Goal: Task Accomplishment & Management: Manage account settings

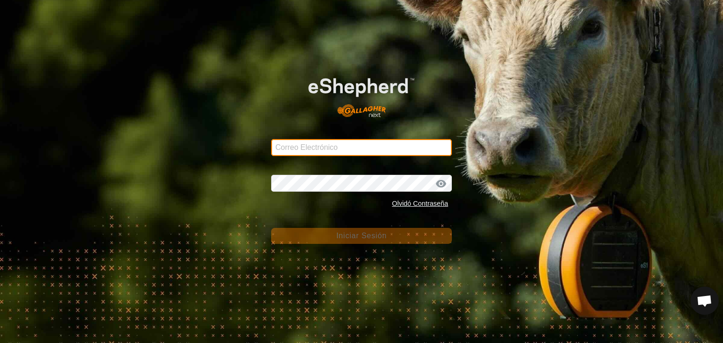
click at [351, 143] on input "Correo Electrónico" at bounding box center [361, 147] width 181 height 17
type input "[EMAIL_ADDRESS][DOMAIN_NAME]"
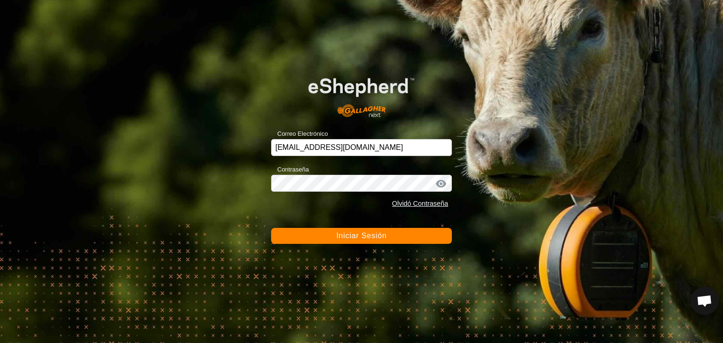
click at [443, 181] on div at bounding box center [441, 183] width 14 height 9
click at [391, 238] on button "Iniciar Sesión" at bounding box center [361, 236] width 181 height 16
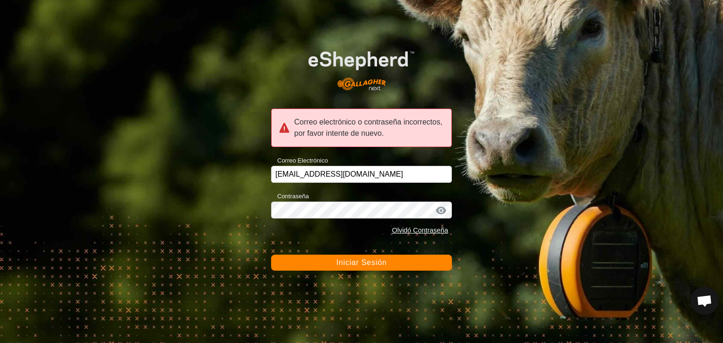
click at [438, 209] on div at bounding box center [441, 210] width 14 height 9
click at [369, 264] on span "Iniciar Sesión" at bounding box center [361, 263] width 50 height 8
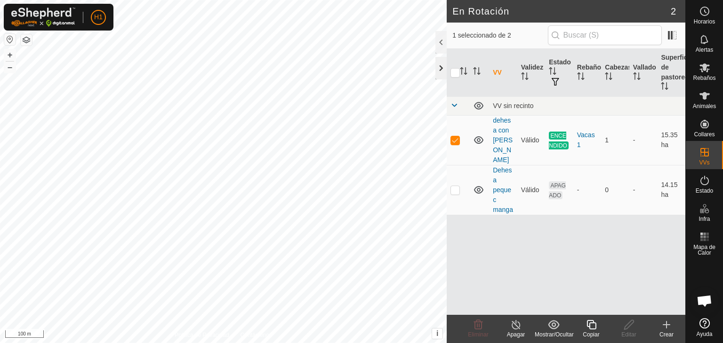
click at [438, 62] on div at bounding box center [440, 68] width 11 height 23
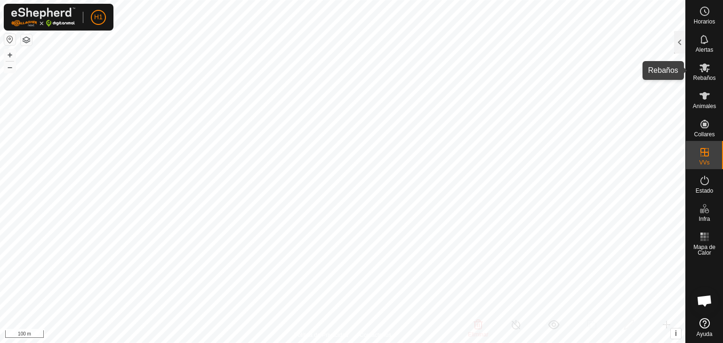
click at [705, 67] on icon at bounding box center [704, 68] width 10 height 9
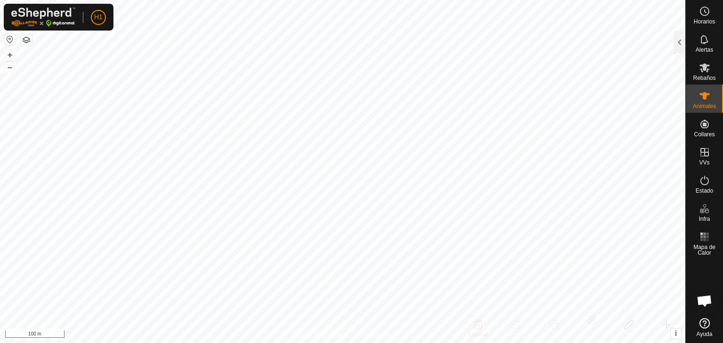
checkbox input "true"
click at [676, 43] on div at bounding box center [679, 42] width 11 height 23
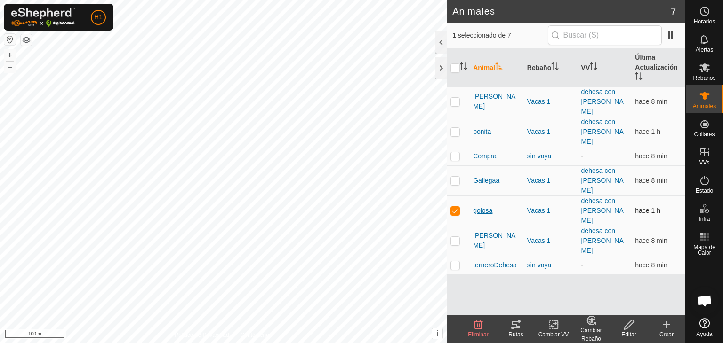
click at [489, 206] on span "golosa" at bounding box center [482, 211] width 19 height 10
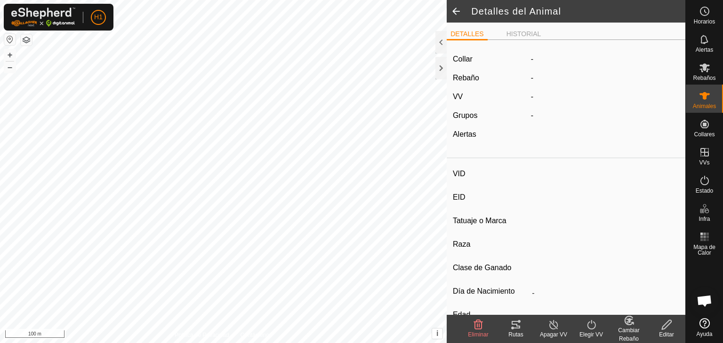
type input "golosa"
type input "-"
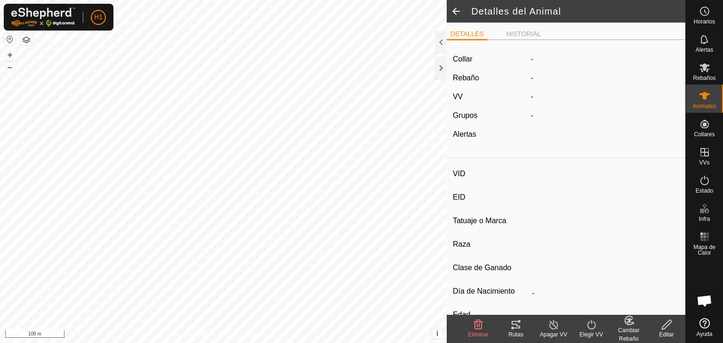
type input "0 kg"
type input "-"
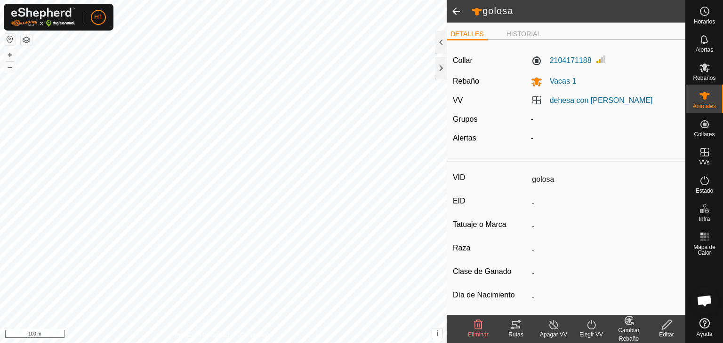
click at [514, 327] on icon at bounding box center [515, 324] width 11 height 11
